Goal: Information Seeking & Learning: Learn about a topic

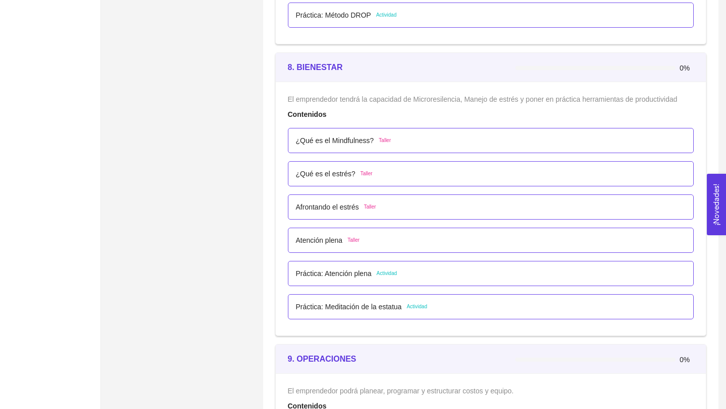
scroll to position [3044, 0]
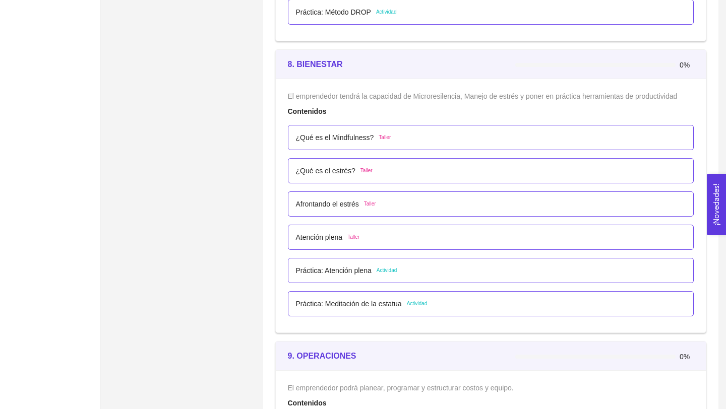
click at [320, 240] on p "Atención plena" at bounding box center [319, 237] width 47 height 11
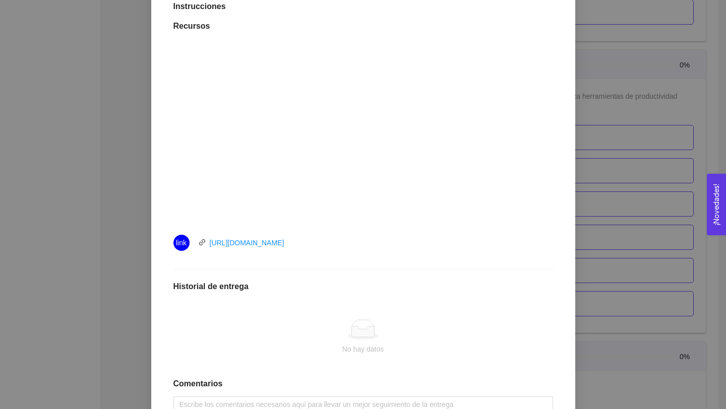
scroll to position [287, 0]
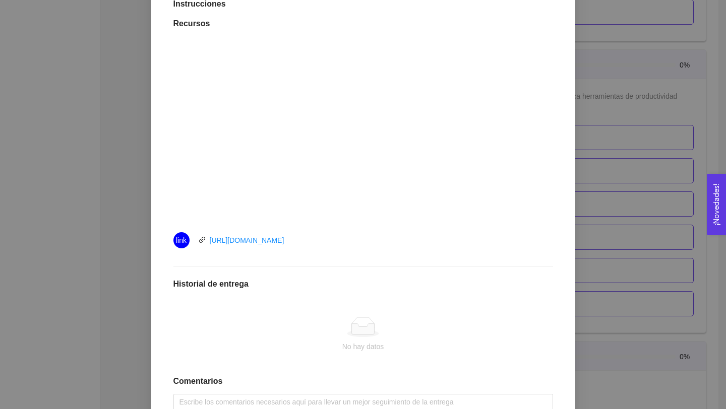
click at [83, 263] on div "8. BIENESTAR El emprendedor tendrá la capacidad de Microresilencia, Manejo de e…" at bounding box center [363, 204] width 726 height 409
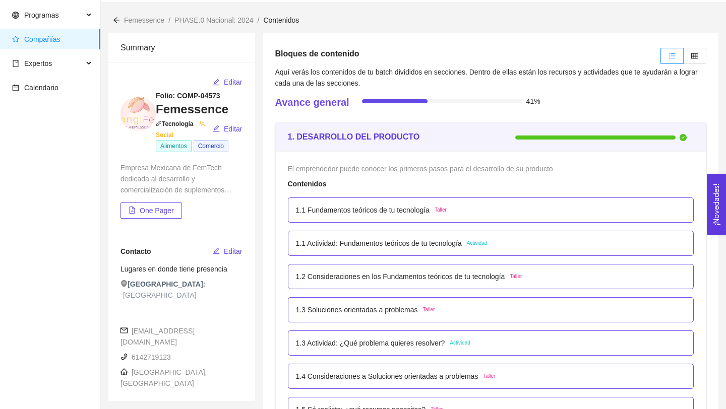
scroll to position [0, 0]
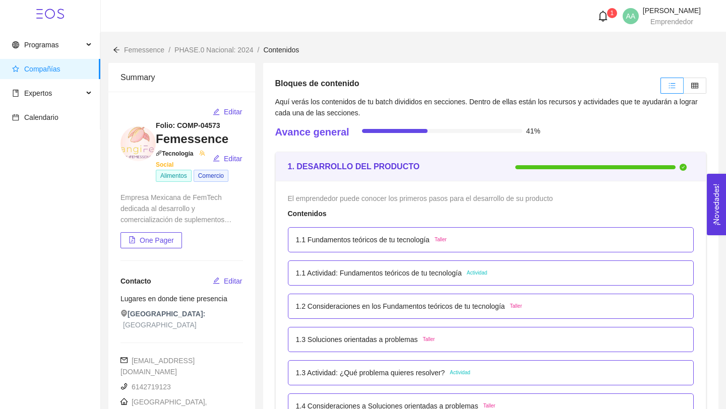
click at [591, 28] on header "1 AA Arlen Aguirre Narváez Emprendedor" at bounding box center [413, 16] width 625 height 32
click at [599, 19] on icon "bell" at bounding box center [603, 16] width 9 height 11
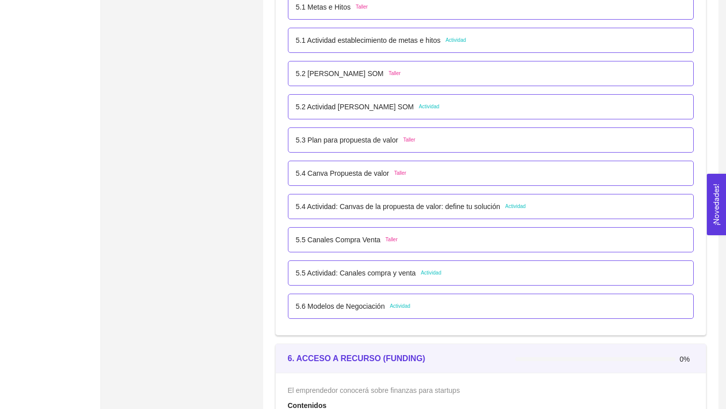
scroll to position [147, 0]
click at [321, 243] on p "5.5 Canales Compra Venta" at bounding box center [338, 239] width 85 height 11
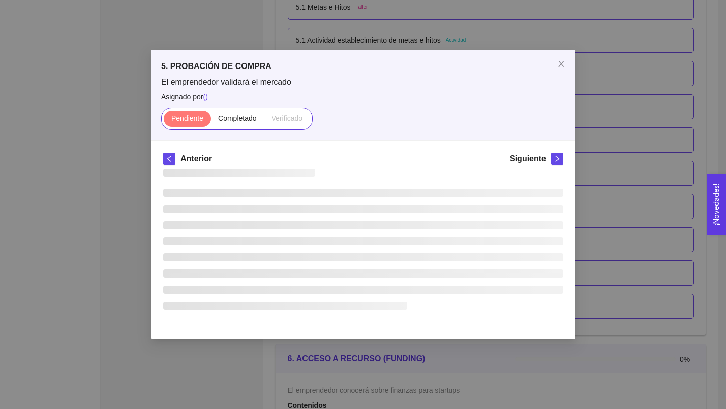
scroll to position [0, 0]
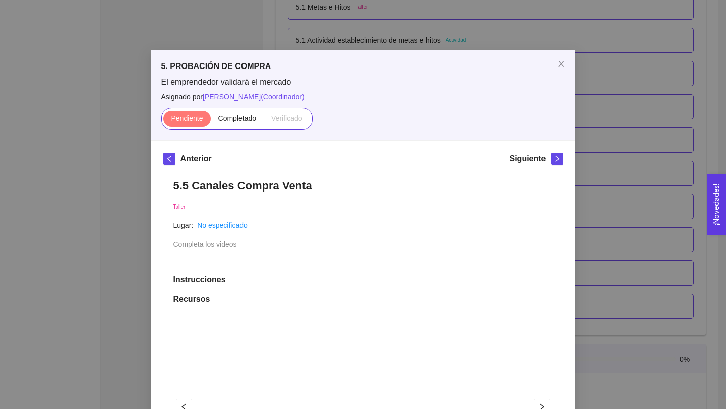
click at [138, 249] on div "5. PROBACIÓN DE COMPRA El emprendedor validará el mercado Asignado por [PERSON_…" at bounding box center [363, 204] width 726 height 409
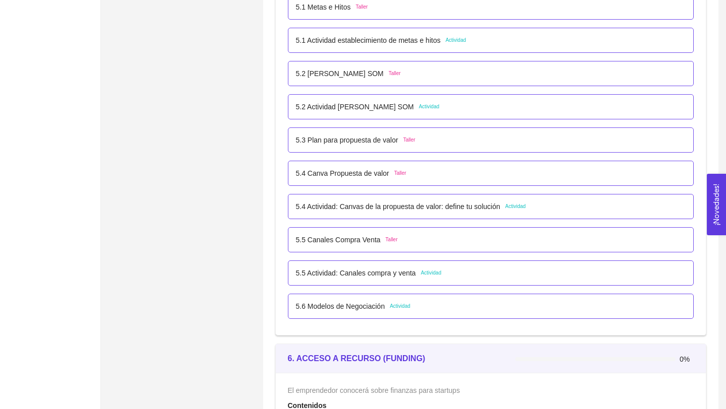
click at [327, 167] on div "5.4 Canva Propuesta de valor Taller" at bounding box center [491, 173] width 406 height 25
click at [320, 177] on p "5.4 Canva Propuesta de valor" at bounding box center [342, 173] width 93 height 11
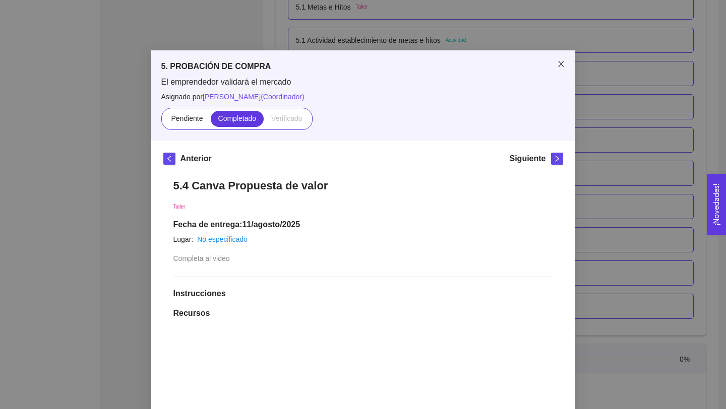
click at [568, 53] on span "Close" at bounding box center [561, 64] width 28 height 28
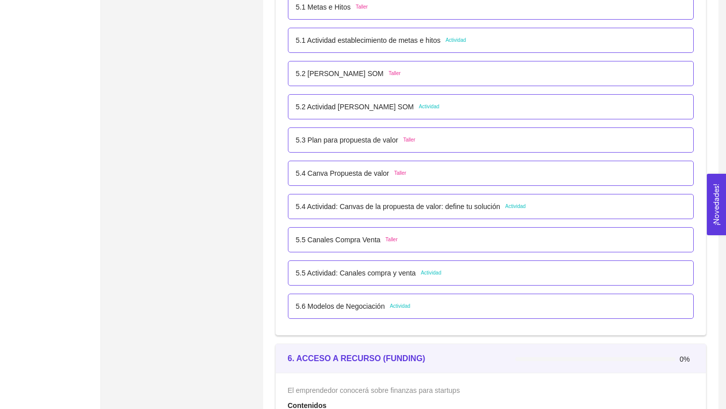
click at [374, 206] on p "5.4 Actividad: Canvas de la propuesta de valor: define tu solución" at bounding box center [398, 206] width 204 height 11
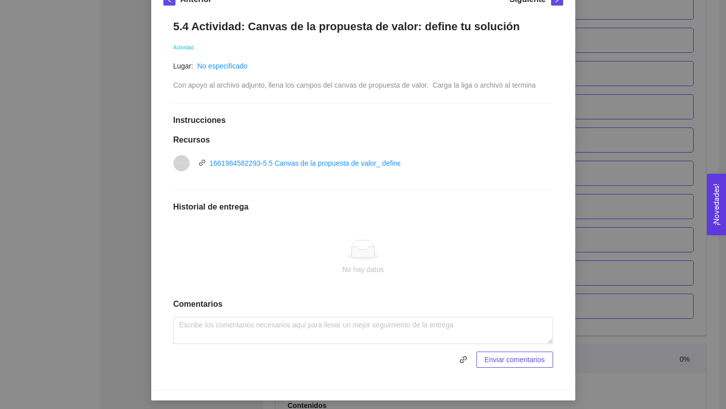
scroll to position [163, 0]
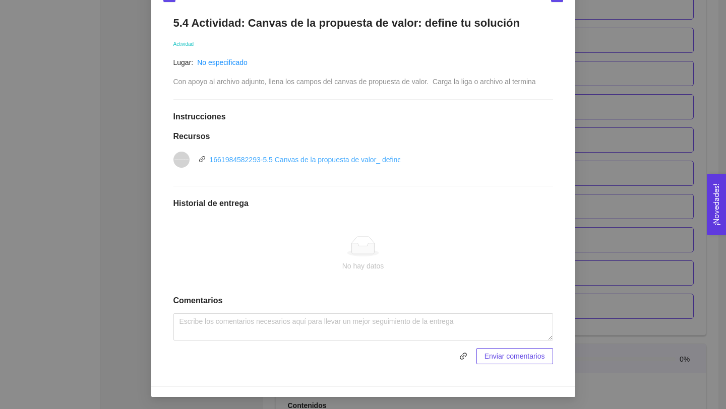
click at [334, 156] on link "1661984582293-5.5 Canvas de la propuesta de valor_ define tu solución.pptx" at bounding box center [331, 160] width 243 height 8
